Goal: Information Seeking & Learning: Understand process/instructions

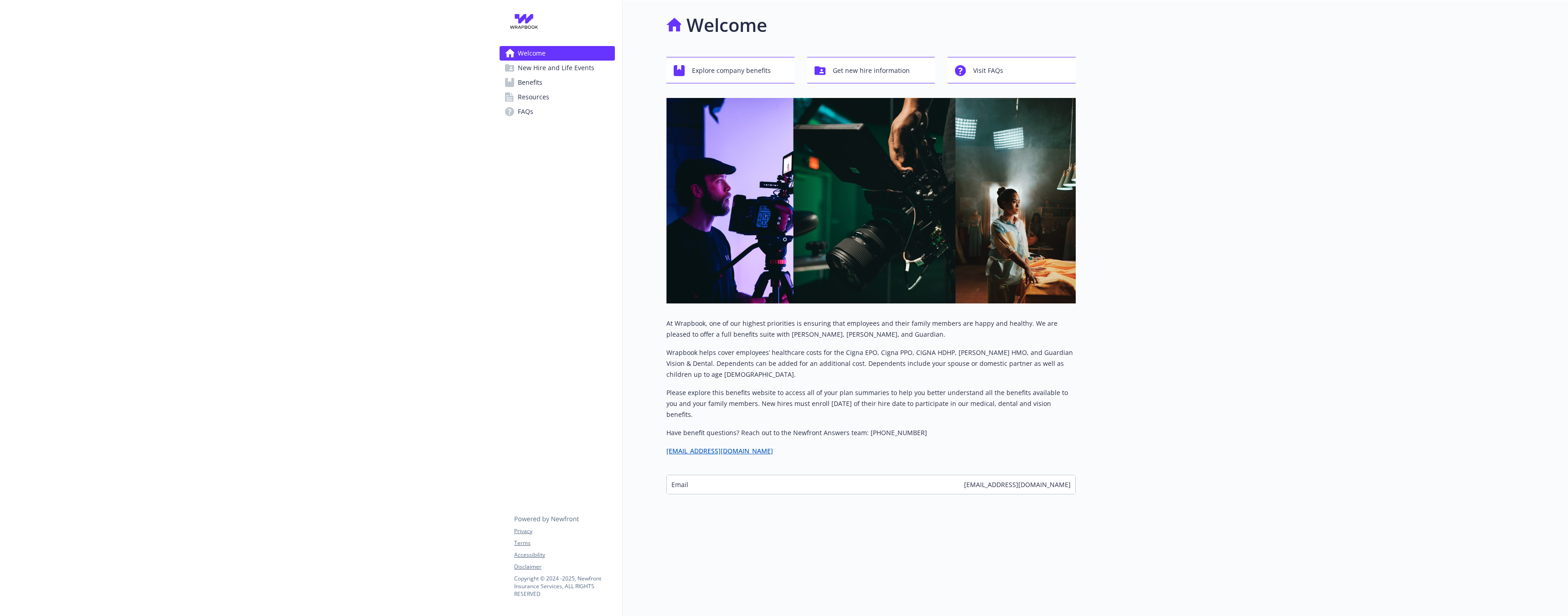
click at [584, 68] on span "New Hire and Life Events" at bounding box center [556, 68] width 77 height 15
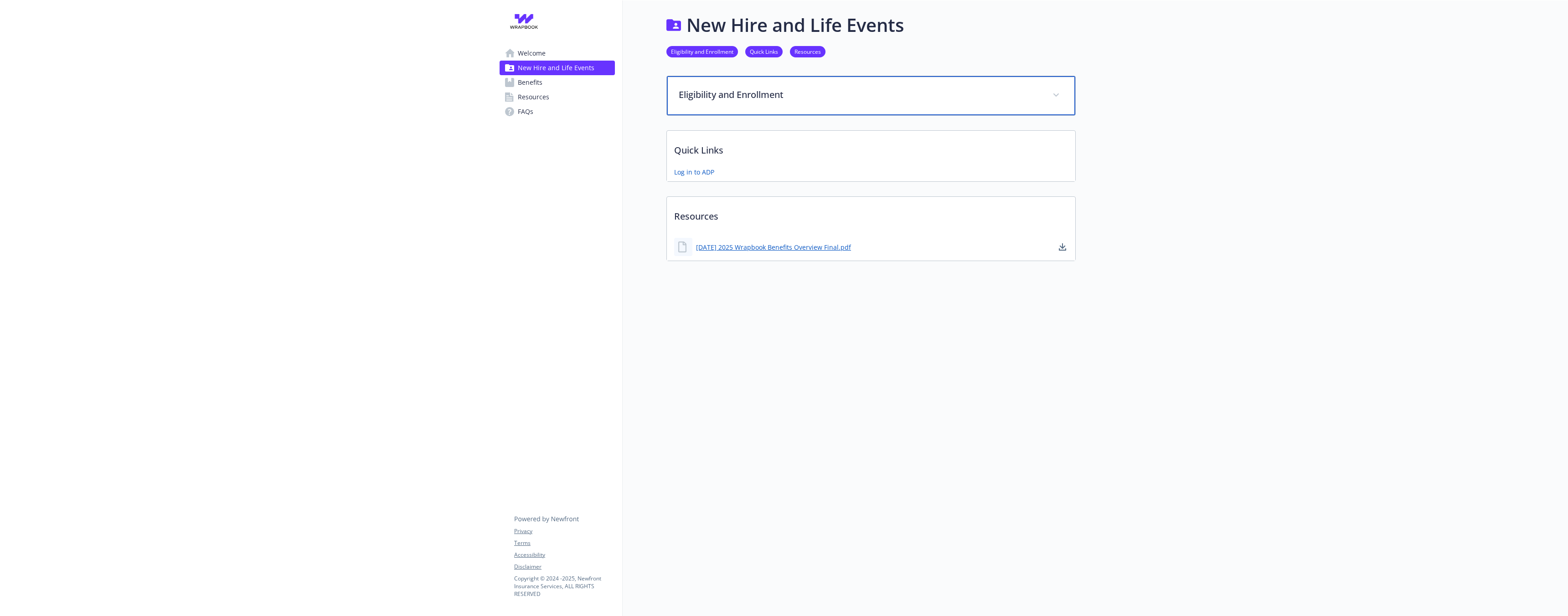
click at [721, 94] on p "Eligibility and Enrollment" at bounding box center [860, 95] width 363 height 13
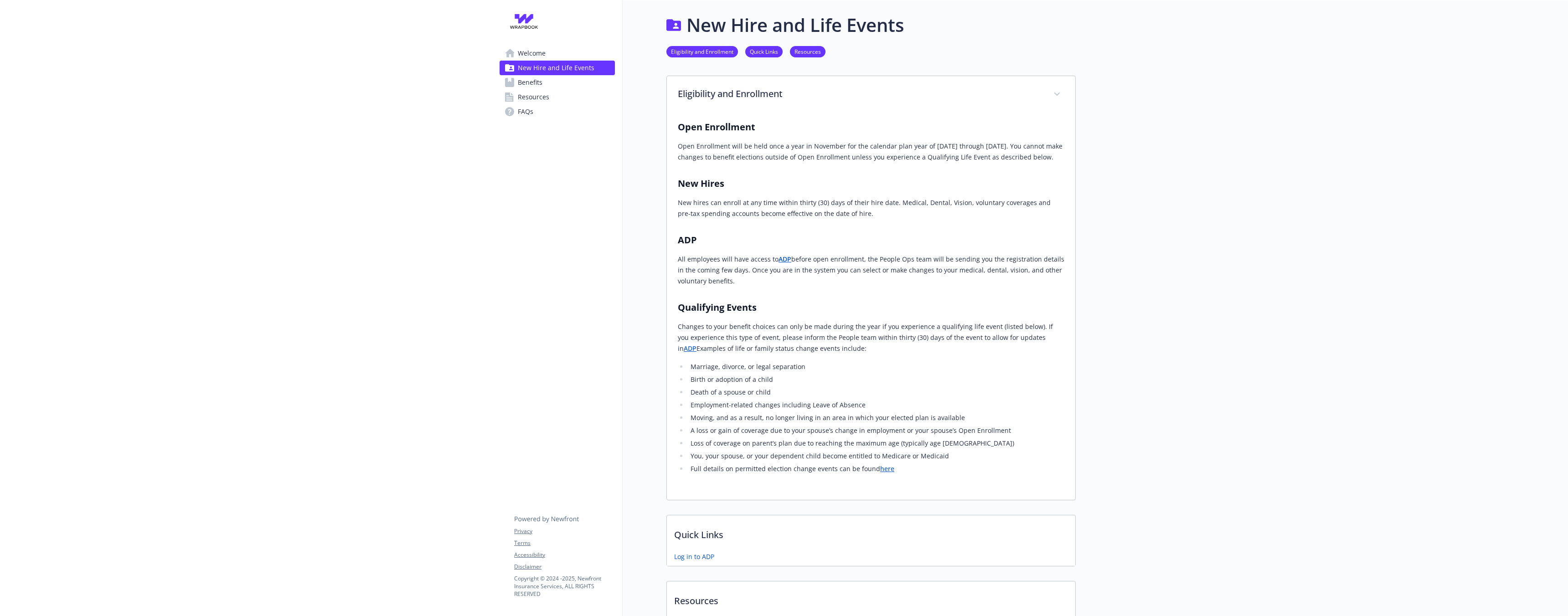
click at [779, 264] on strong "ADP" at bounding box center [785, 259] width 13 height 9
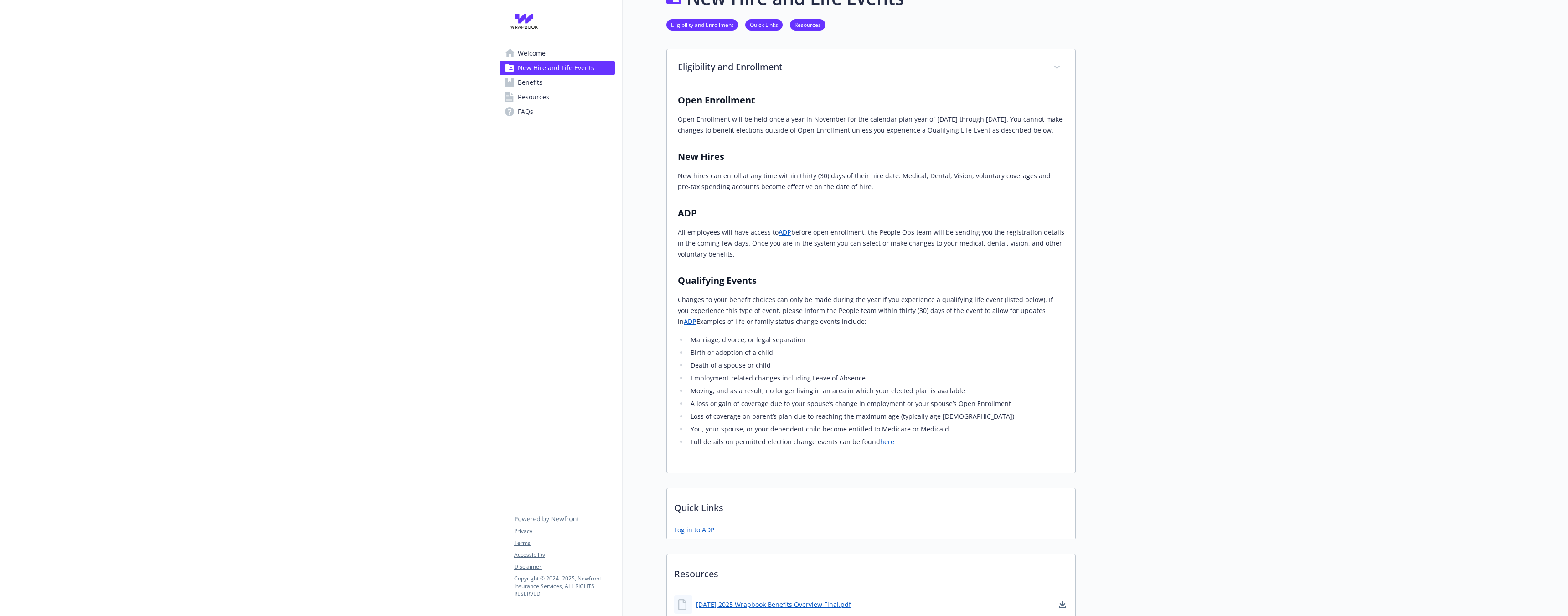
scroll to position [5, 0]
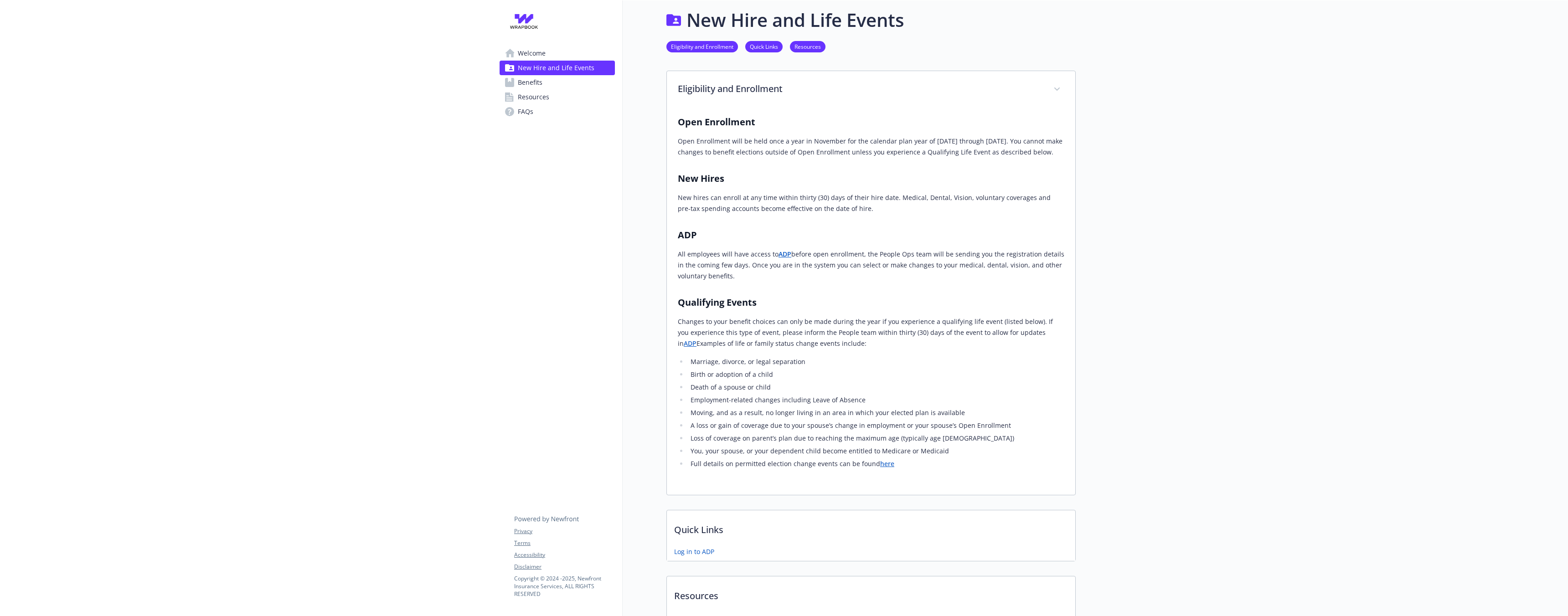
click at [590, 82] on link "Benefits" at bounding box center [557, 83] width 115 height 15
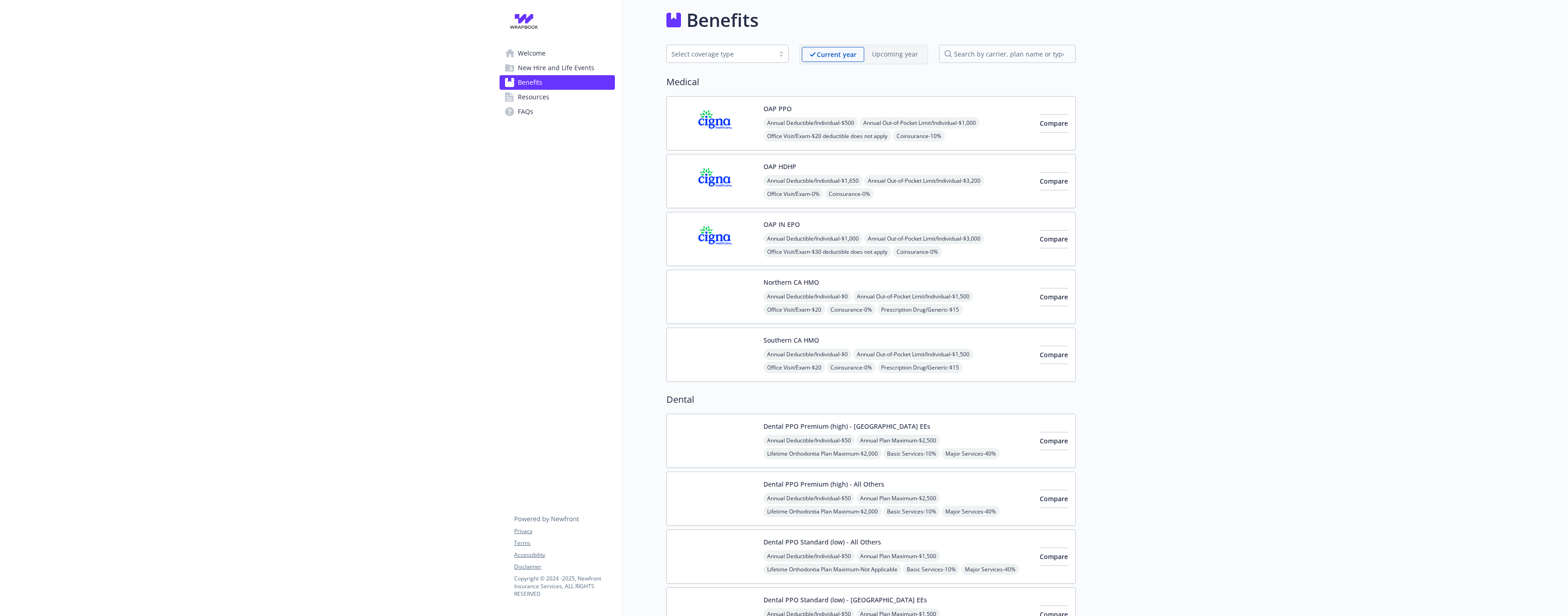
scroll to position [5, 0]
click at [587, 107] on link "FAQs" at bounding box center [557, 111] width 115 height 15
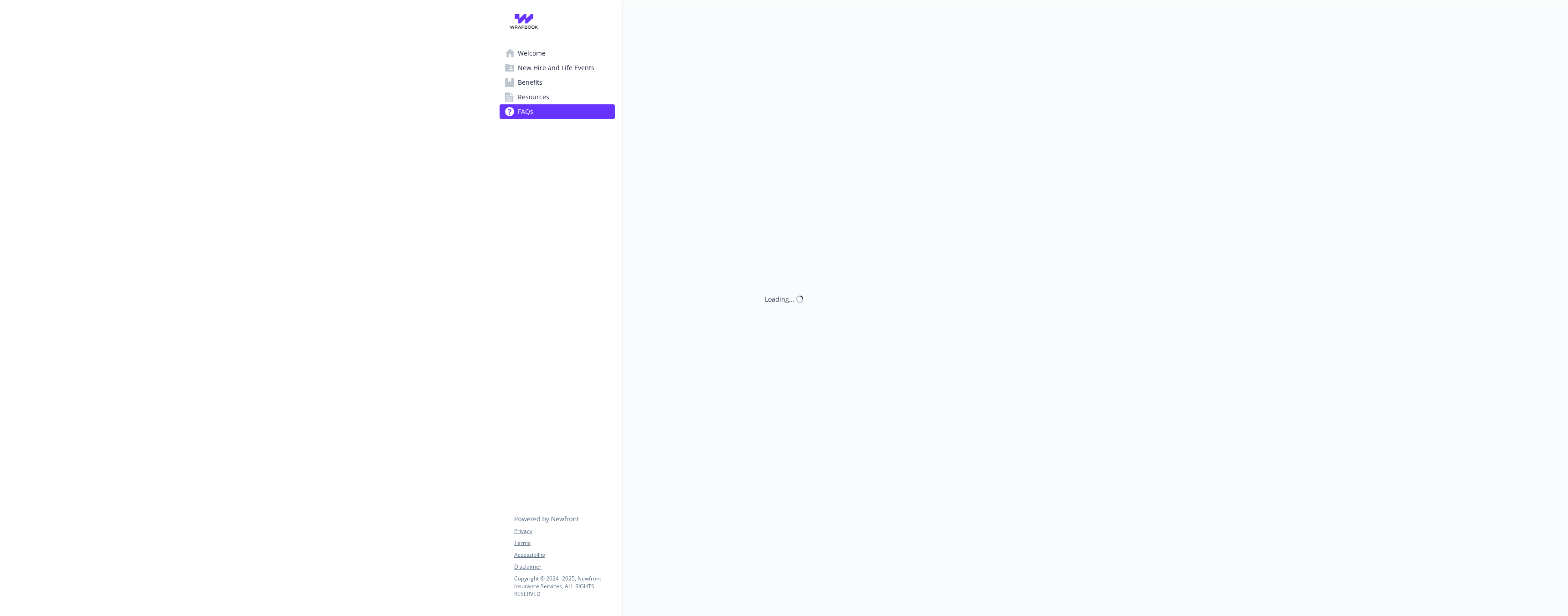
scroll to position [5, 0]
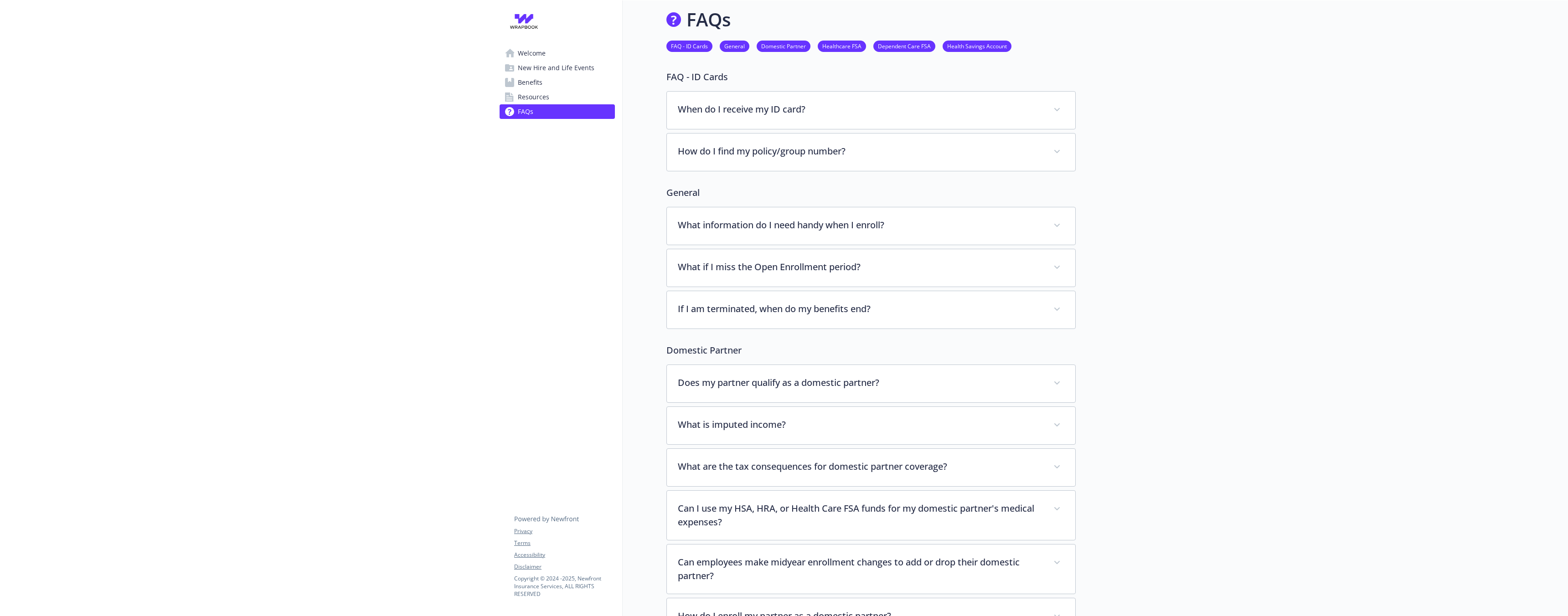
click at [589, 95] on link "Resources" at bounding box center [557, 97] width 115 height 15
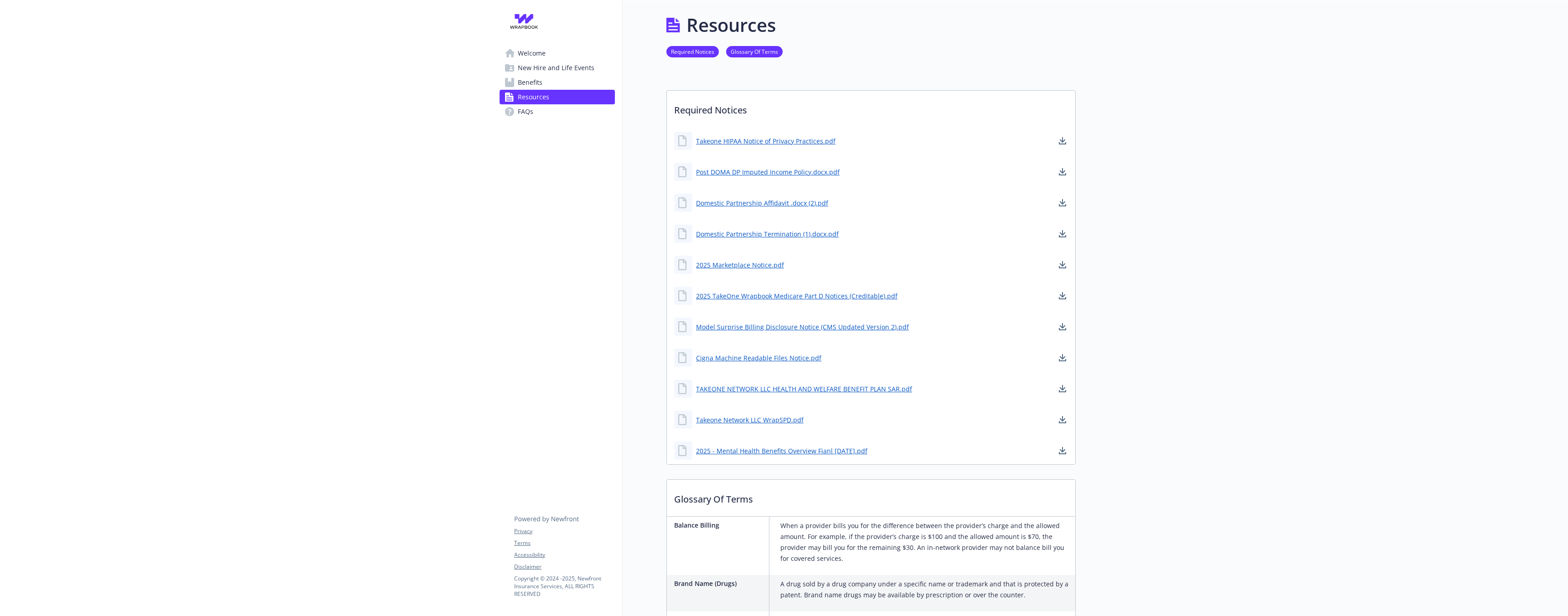
click at [588, 55] on link "Welcome" at bounding box center [557, 54] width 115 height 15
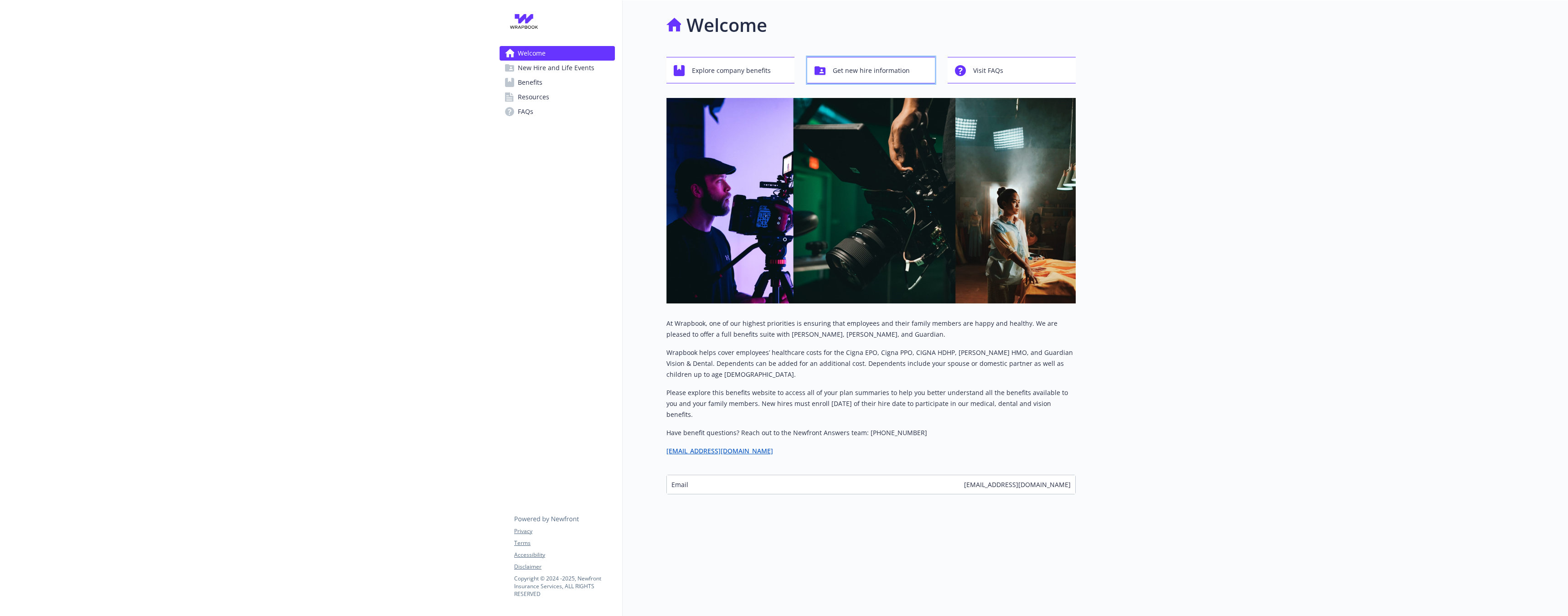
click at [825, 69] on icon "button" at bounding box center [820, 71] width 11 height 9
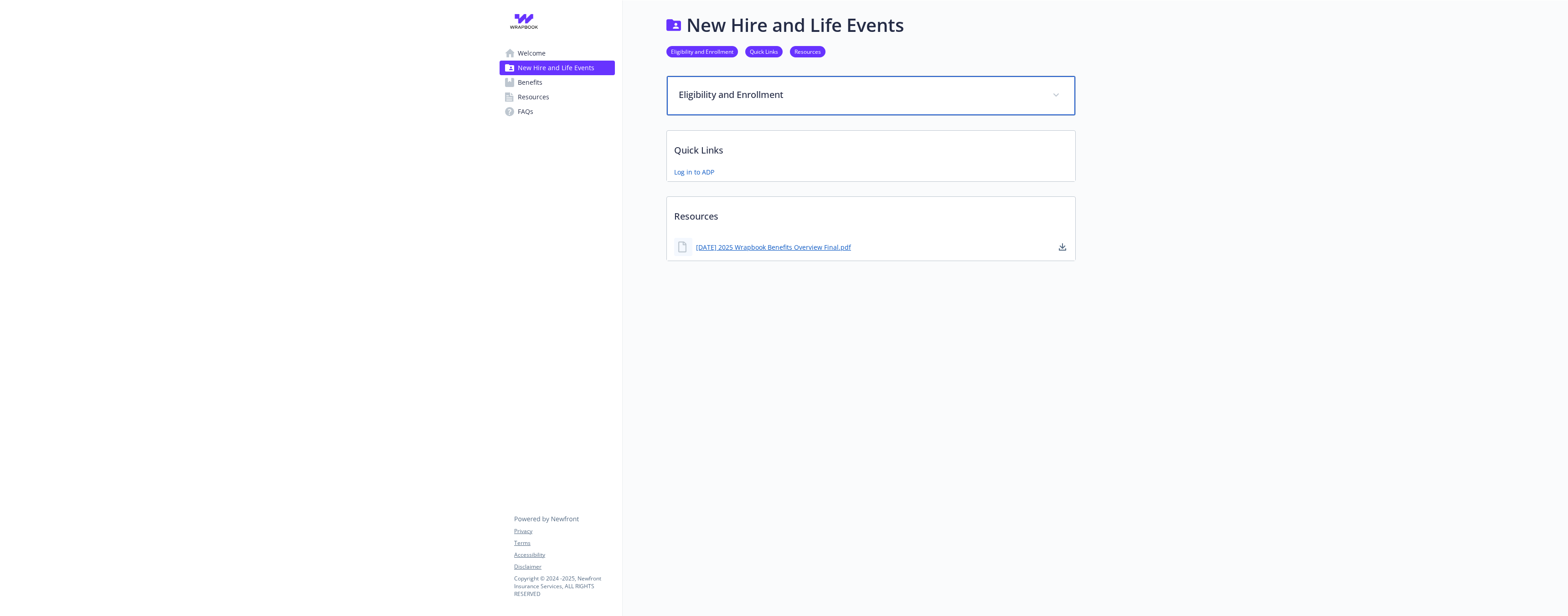
click at [785, 98] on p "Eligibility and Enrollment" at bounding box center [860, 95] width 363 height 13
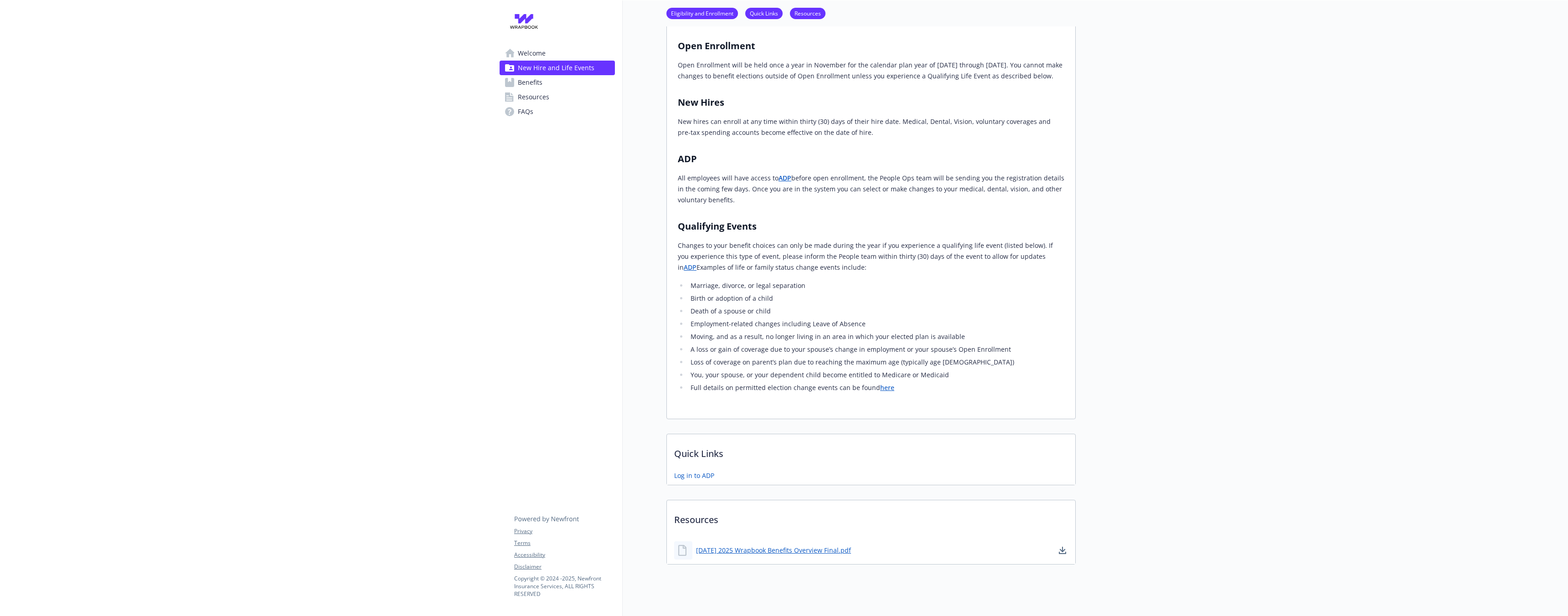
scroll to position [96, 0]
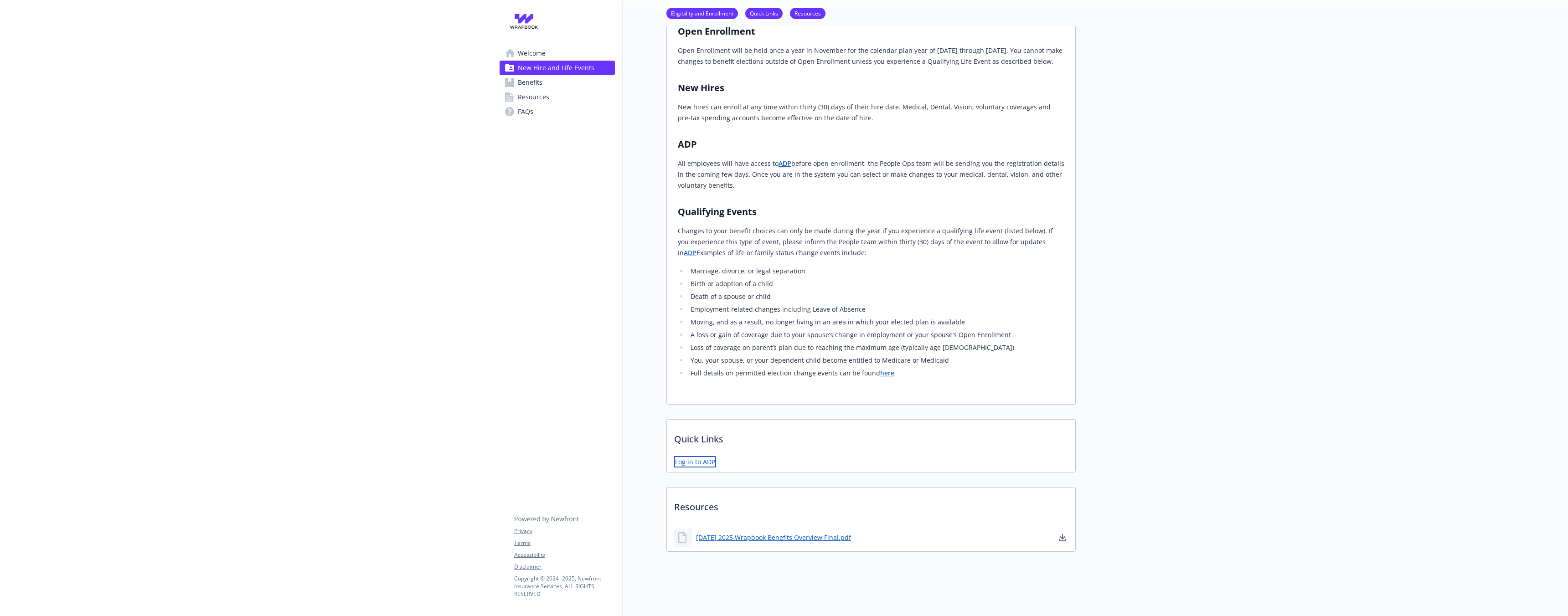
click at [710, 467] on link "Log in to ADP" at bounding box center [695, 462] width 42 height 12
click at [529, 93] on span "Resources" at bounding box center [534, 97] width 32 height 15
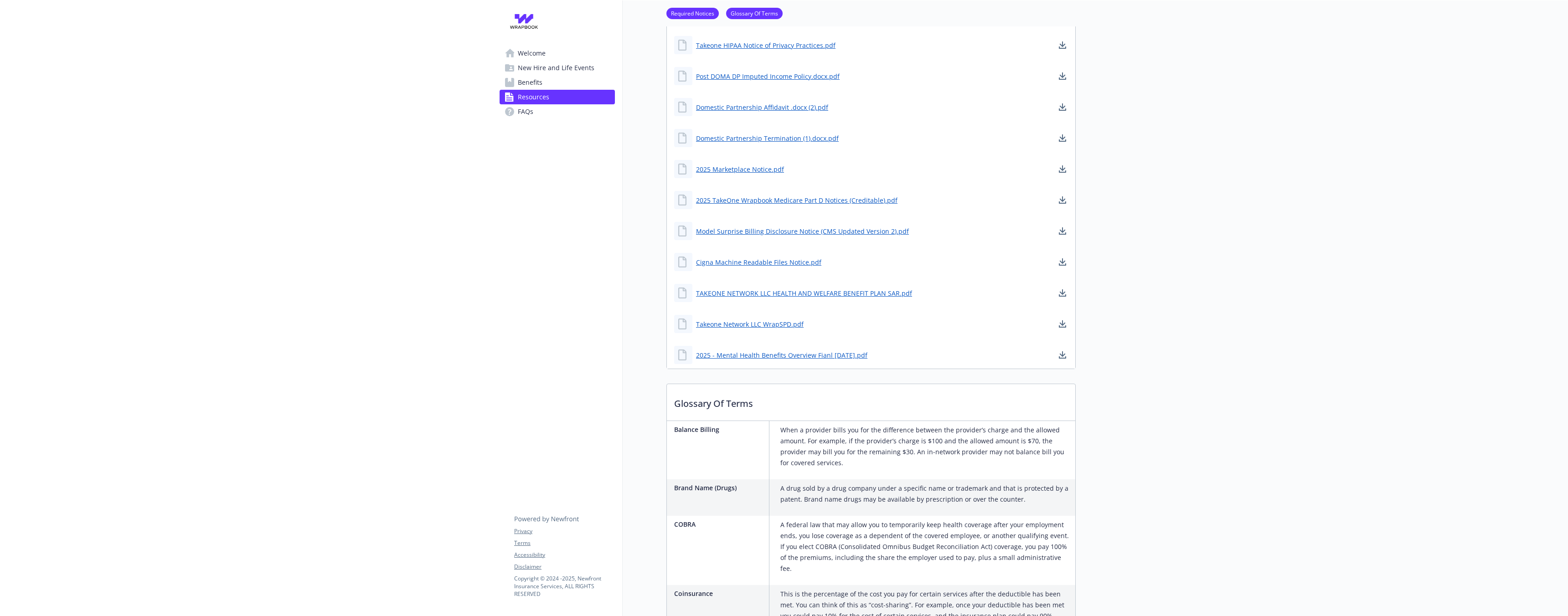
click at [529, 83] on span "Benefits" at bounding box center [530, 83] width 24 height 15
